Goal: Check status

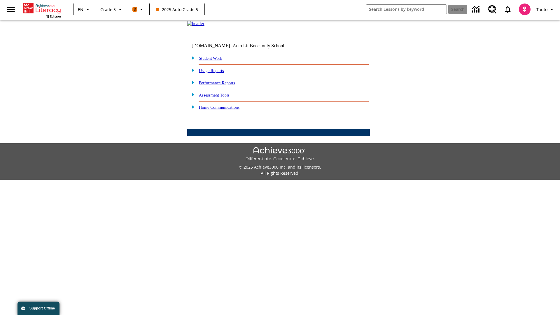
click at [214, 61] on link "Student Work" at bounding box center [210, 58] width 23 height 5
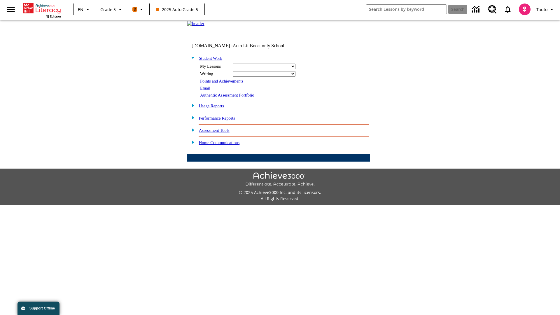
select select "/options/reports/?report_id=12&atype=4&section=2"
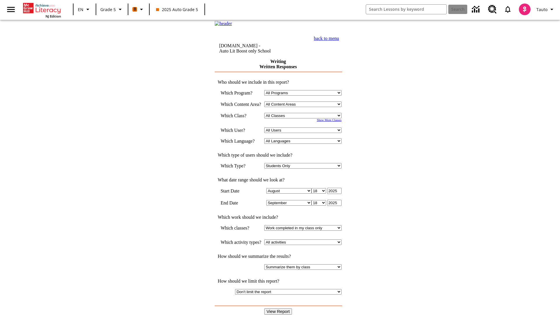
click at [305, 118] on select "Select a Class: All Classes 2025 Auto Grade 5 OL 2025 Auto Grade 6" at bounding box center [302, 116] width 77 height 6
select select "11133131"
